Goal: Navigation & Orientation: Find specific page/section

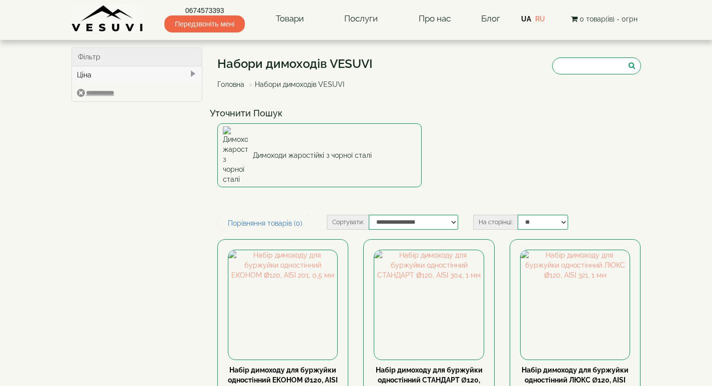
click at [236, 85] on link "Головна" at bounding box center [230, 84] width 27 height 8
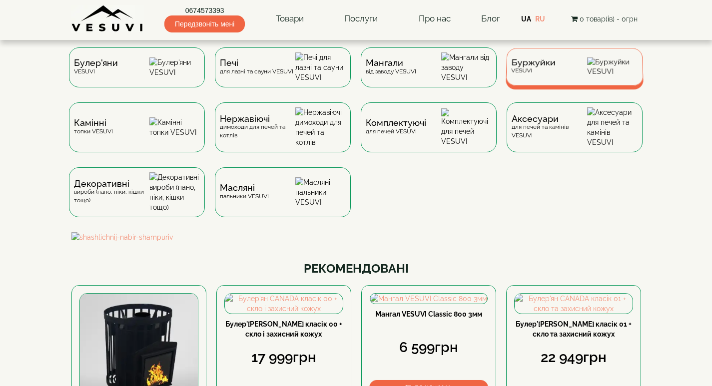
click at [534, 66] on span "Буржуйки" at bounding box center [533, 62] width 44 height 7
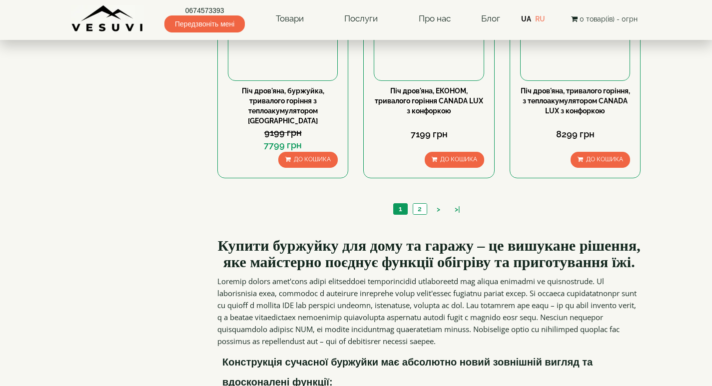
scroll to position [1049, 0]
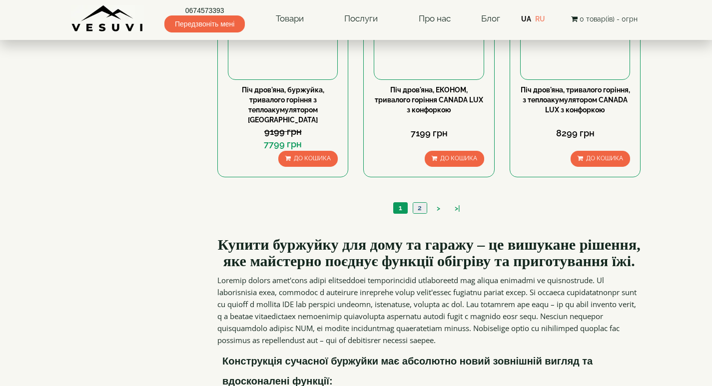
click at [420, 203] on link "2" at bounding box center [419, 208] width 14 height 10
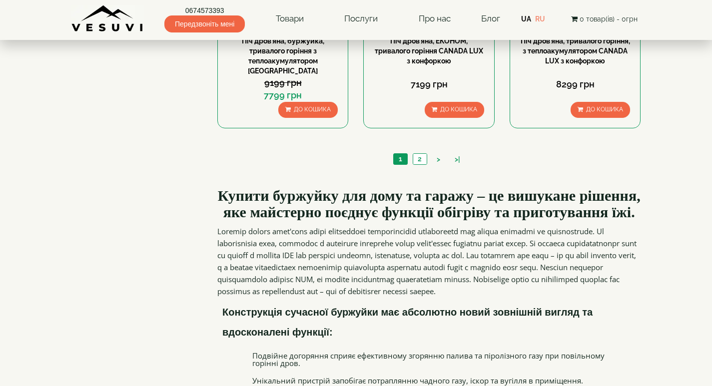
scroll to position [1099, 0]
